Goal: Task Accomplishment & Management: Complete application form

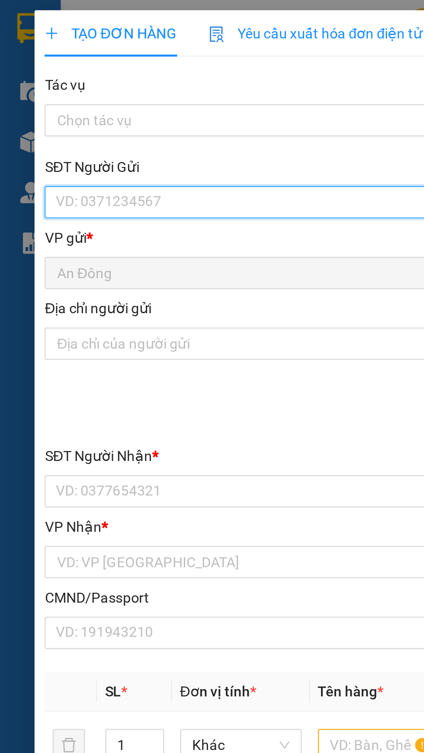
click at [86, 84] on input "SĐT Người Gửi" at bounding box center [114, 87] width 191 height 14
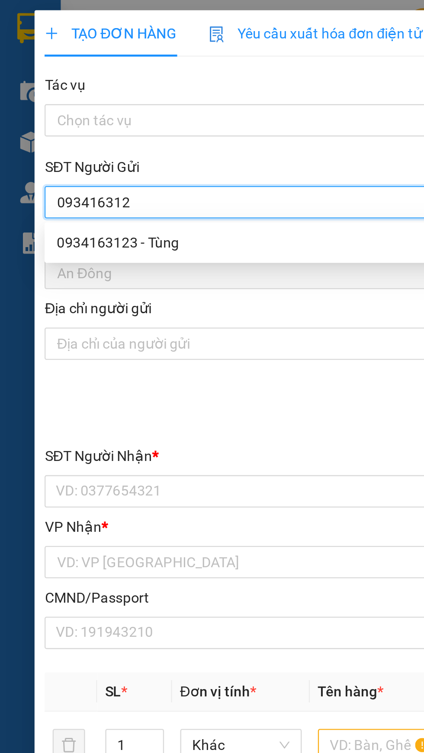
type input "0934163123"
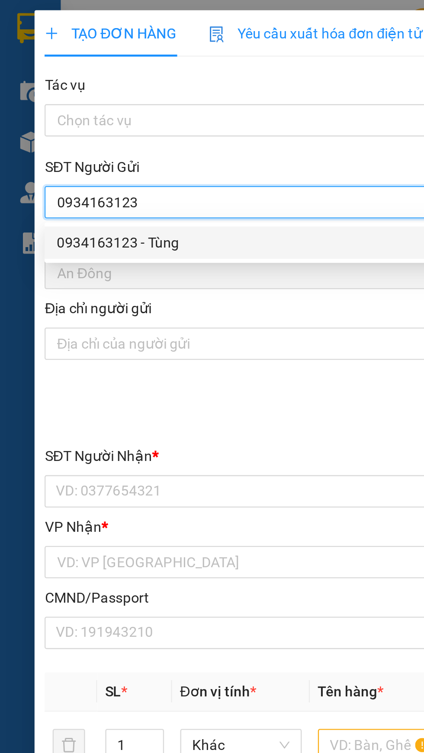
click at [135, 107] on div "0934163123 - Tùng" at bounding box center [114, 104] width 181 height 10
type input "Tùng"
type input "0933672180"
type input "NHÂN"
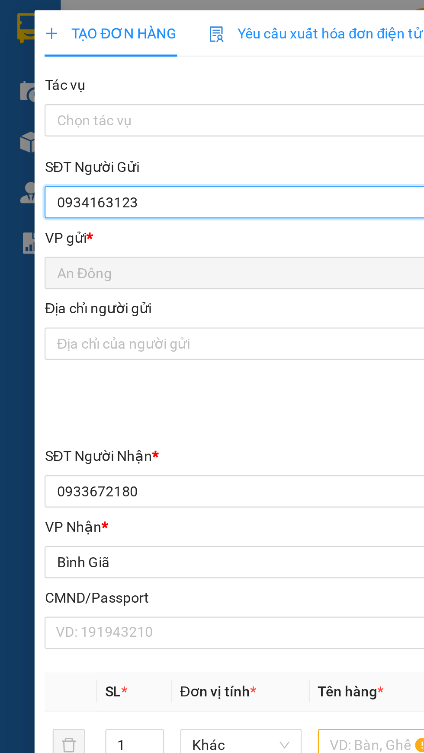
type input "0934163123"
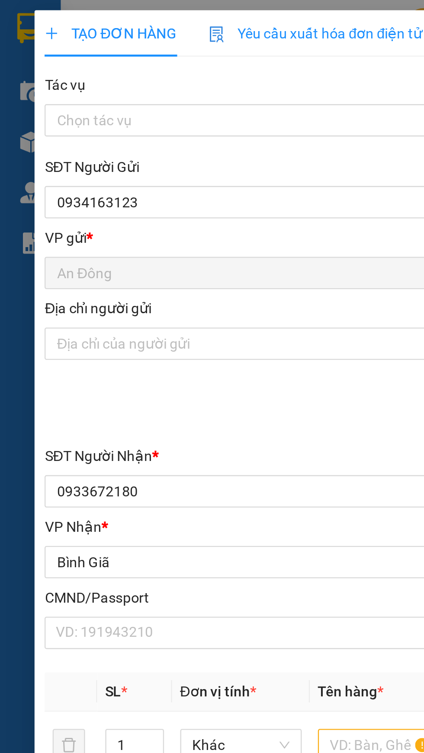
click at [138, 104] on div "VP gửi *" at bounding box center [114, 102] width 191 height 10
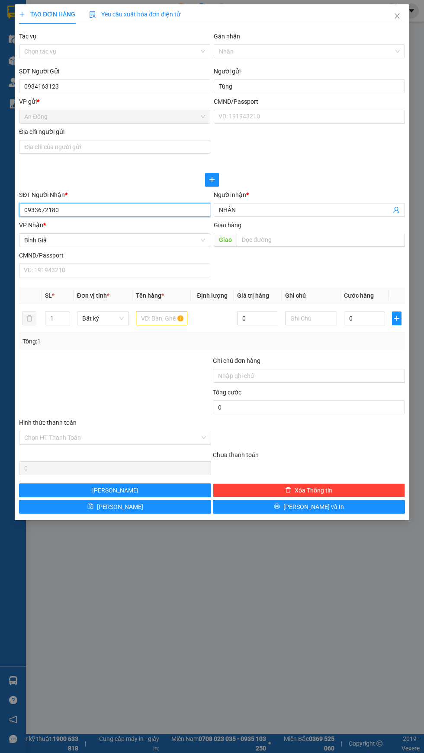
click at [188, 213] on input "0933672180" at bounding box center [114, 210] width 191 height 14
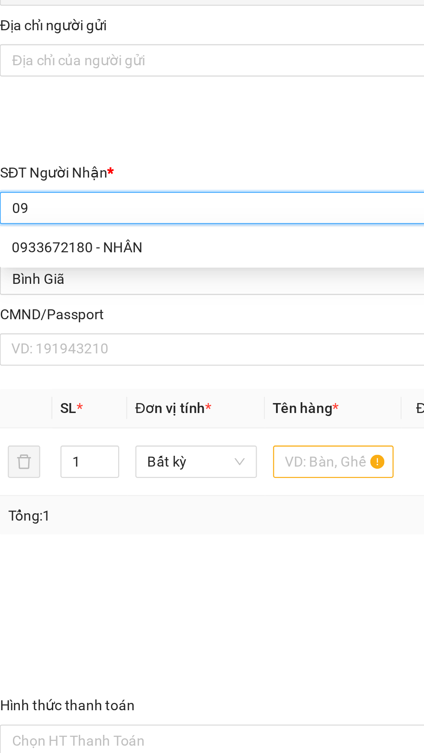
type input "0"
type input "0904072072"
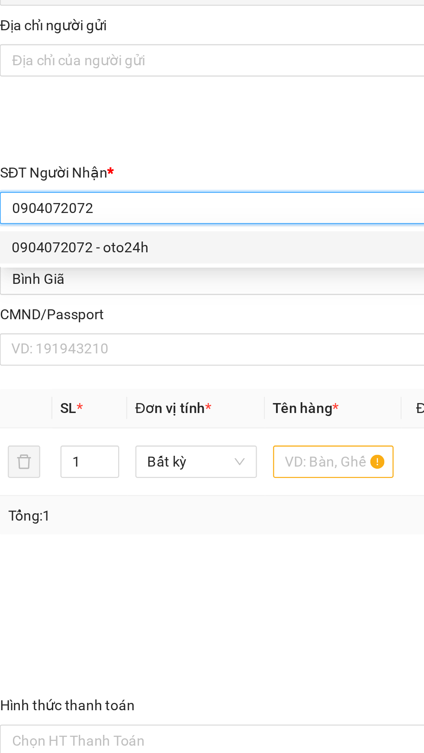
click at [122, 231] on div "0904072072 - oto24h" at bounding box center [114, 227] width 181 height 10
type input "oto24h"
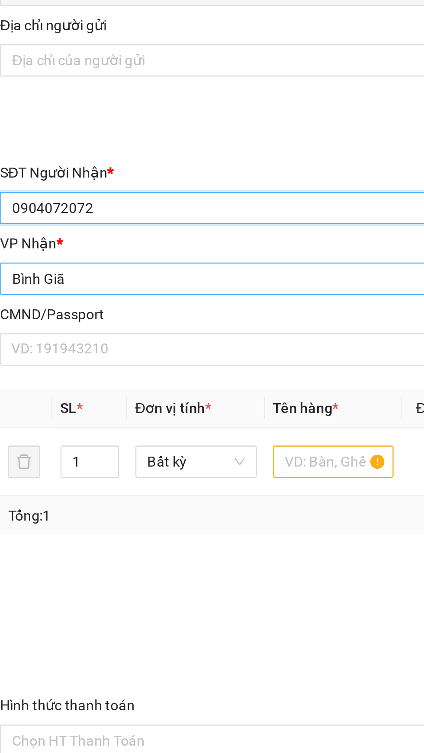
click at [147, 235] on span "Bình Giã" at bounding box center [114, 240] width 181 height 13
type input "0904072072"
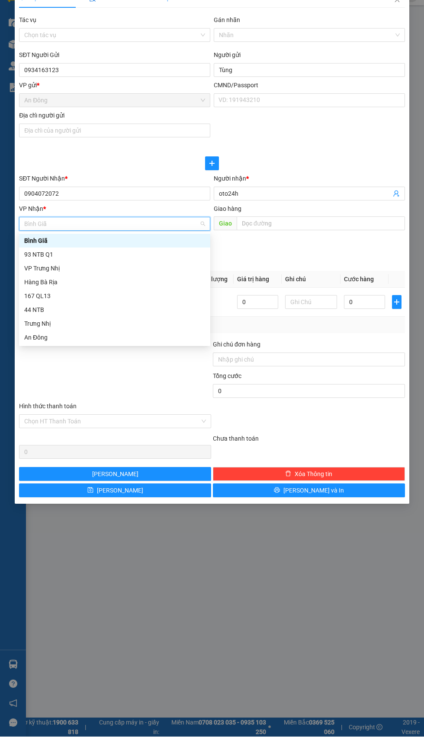
click at [105, 239] on span "Bình Giã" at bounding box center [114, 240] width 181 height 13
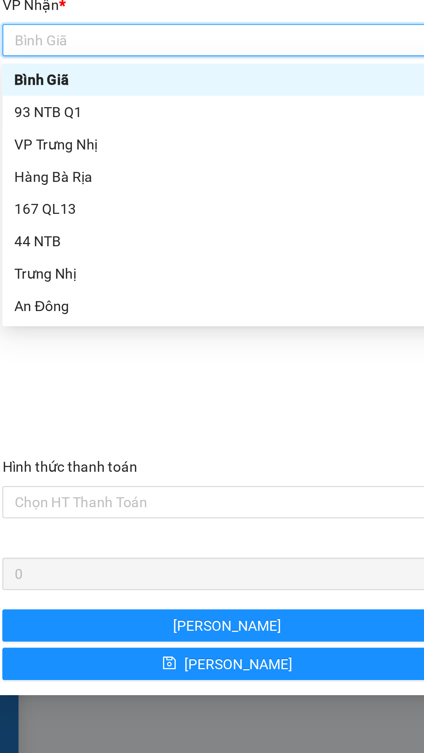
click at [64, 256] on div "Bình Giã" at bounding box center [114, 257] width 181 height 10
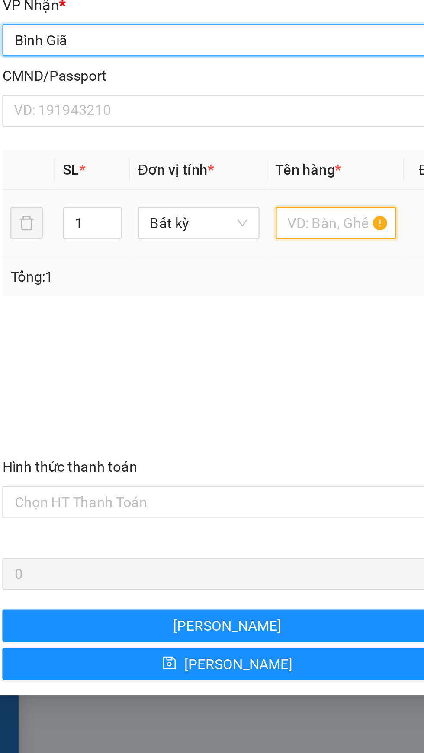
click at [154, 319] on input "text" at bounding box center [162, 319] width 52 height 14
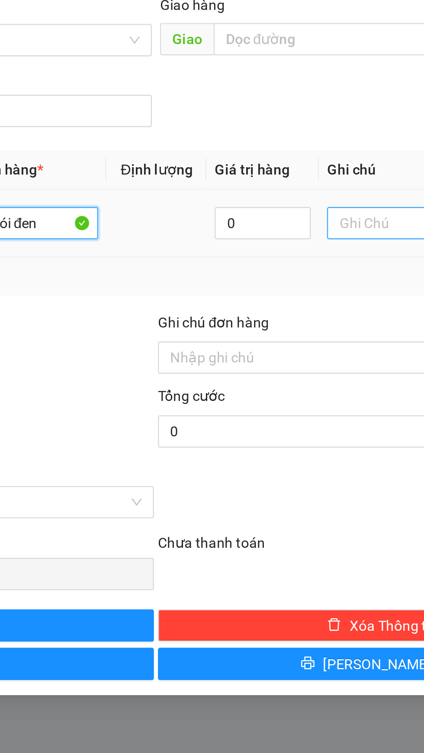
type input "Gói đen"
click at [306, 320] on input "text" at bounding box center [311, 319] width 52 height 14
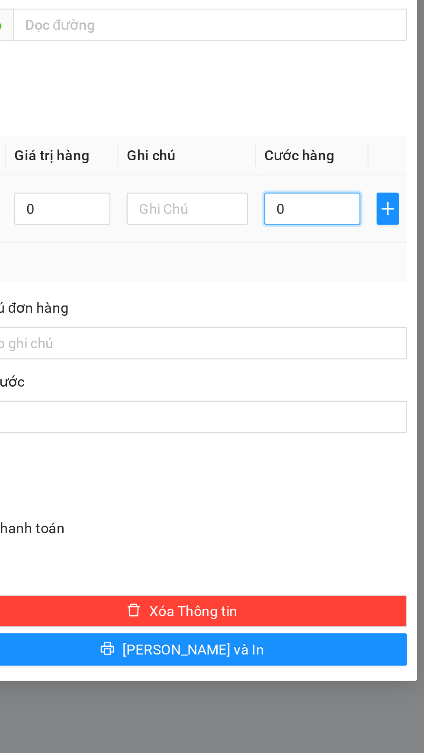
click at [368, 319] on input "0" at bounding box center [364, 319] width 41 height 14
type input "3"
type input "30"
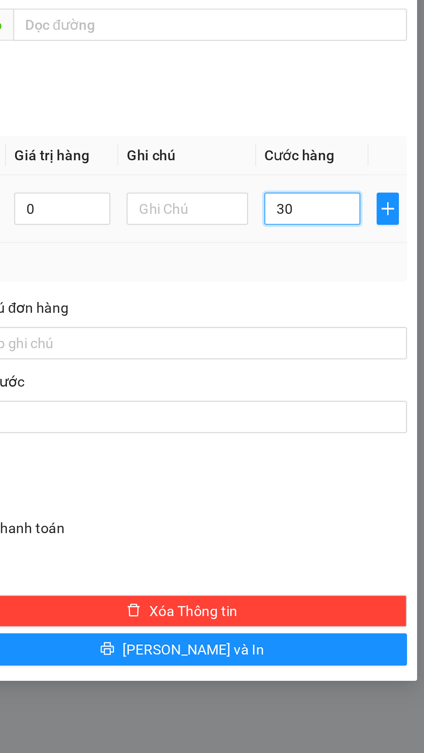
type input "30"
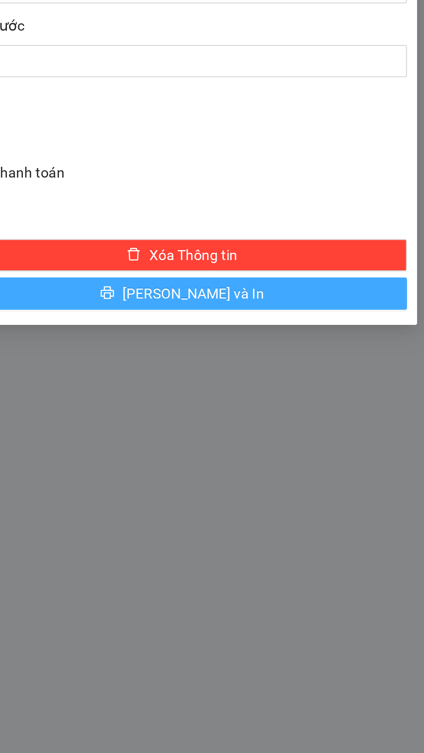
click at [366, 511] on button "[PERSON_NAME] và In" at bounding box center [309, 507] width 192 height 14
type input "30.000"
